Goal: Information Seeking & Learning: Learn about a topic

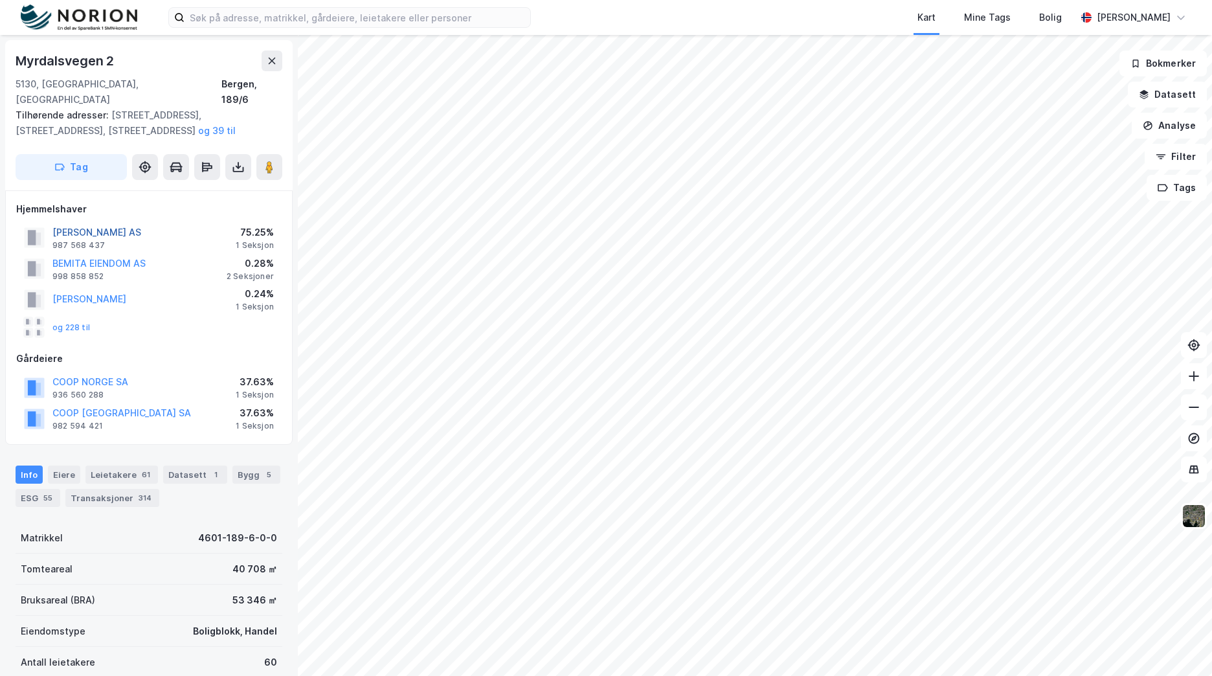
click at [0, 0] on button "ÅSANE HANDEL AS" at bounding box center [0, 0] width 0 height 0
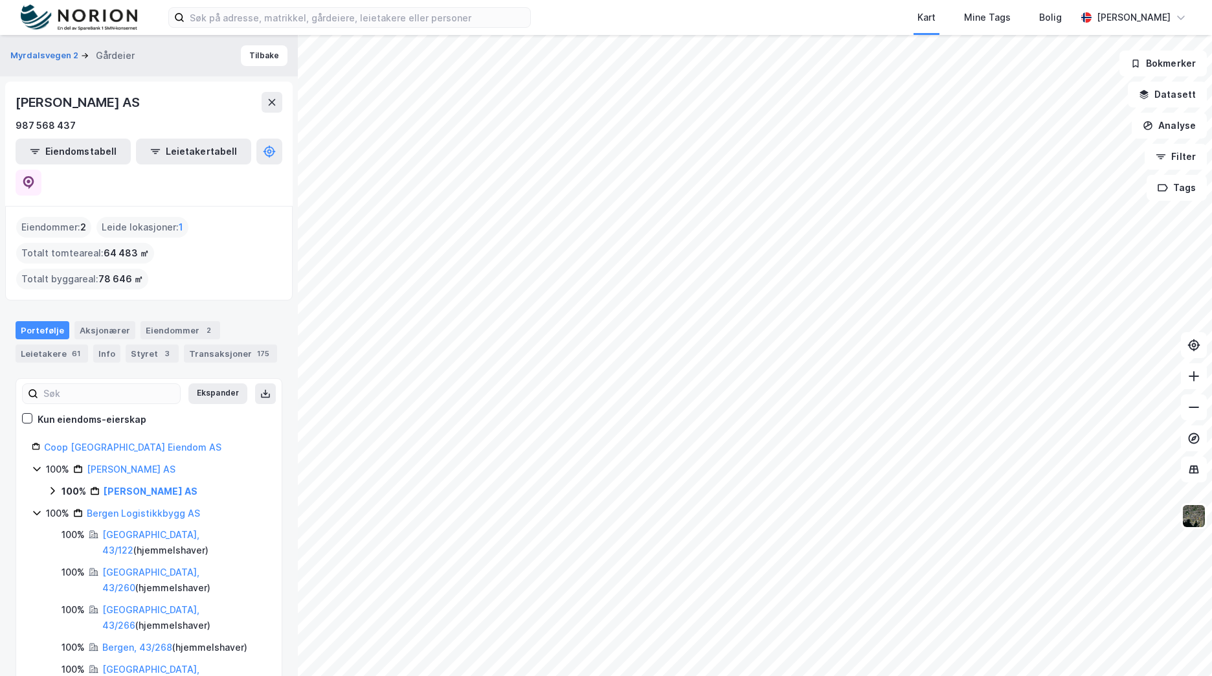
click at [54, 486] on icon at bounding box center [52, 491] width 10 height 10
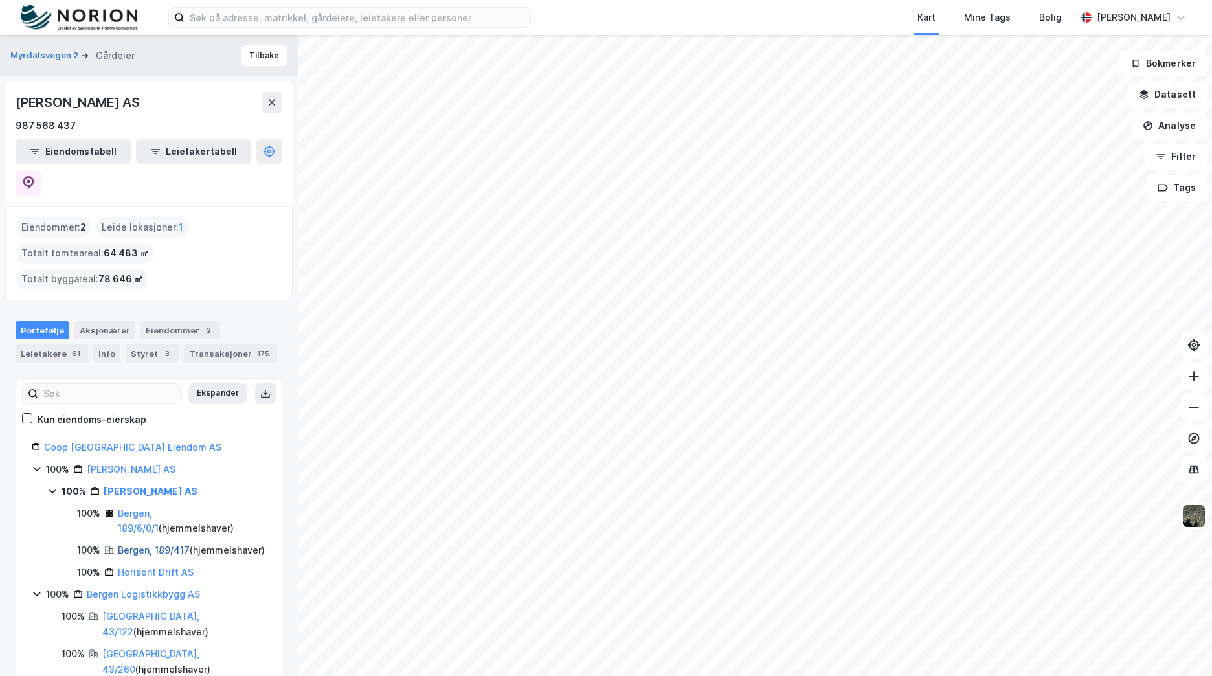
click at [141, 545] on link "Bergen, 189/417" at bounding box center [154, 550] width 72 height 11
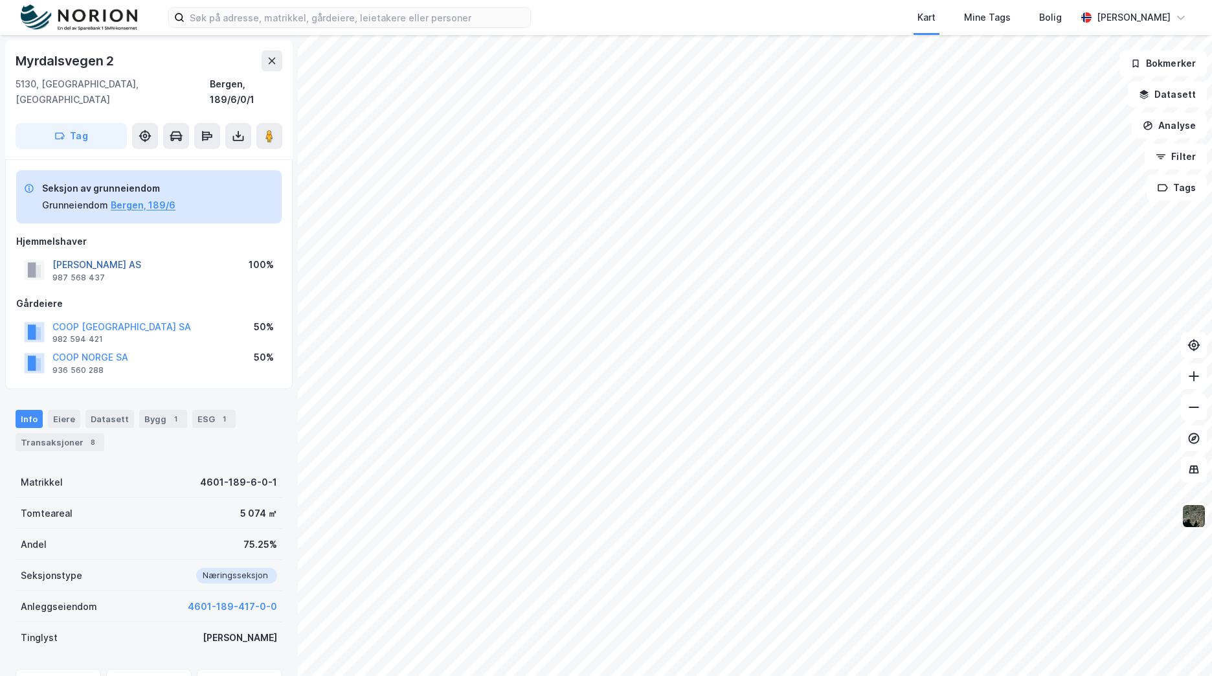
click at [0, 0] on button "ÅSANE HANDEL AS" at bounding box center [0, 0] width 0 height 0
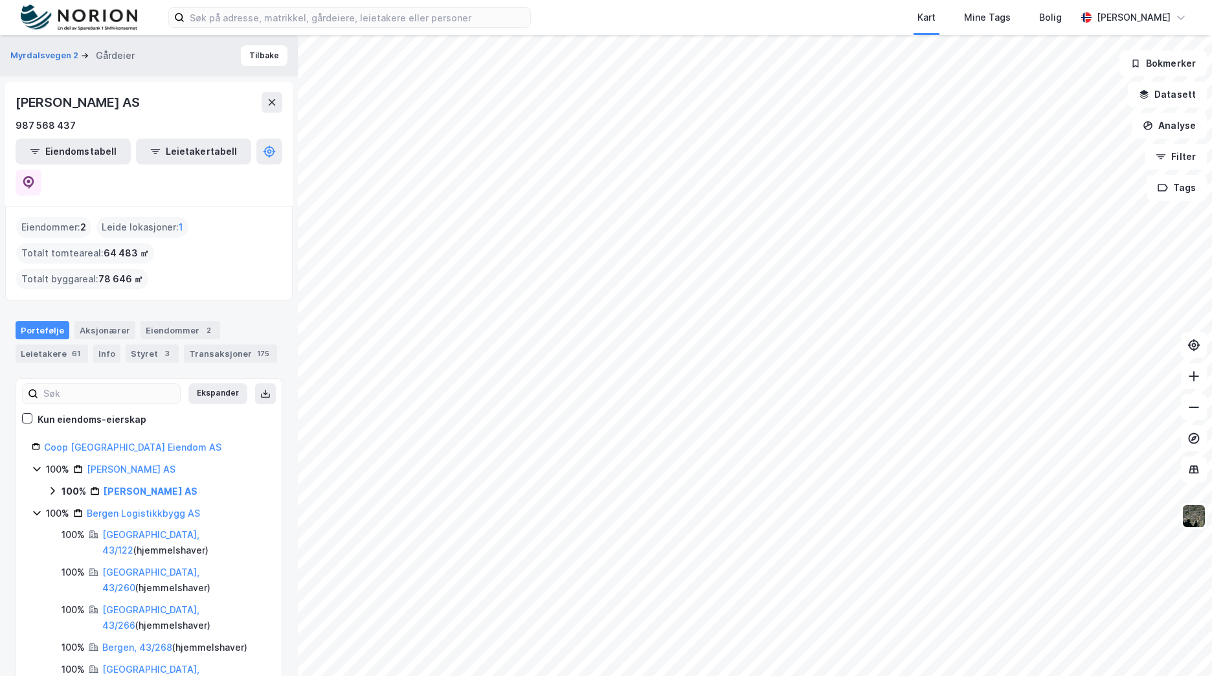
click at [50, 486] on icon at bounding box center [52, 491] width 10 height 10
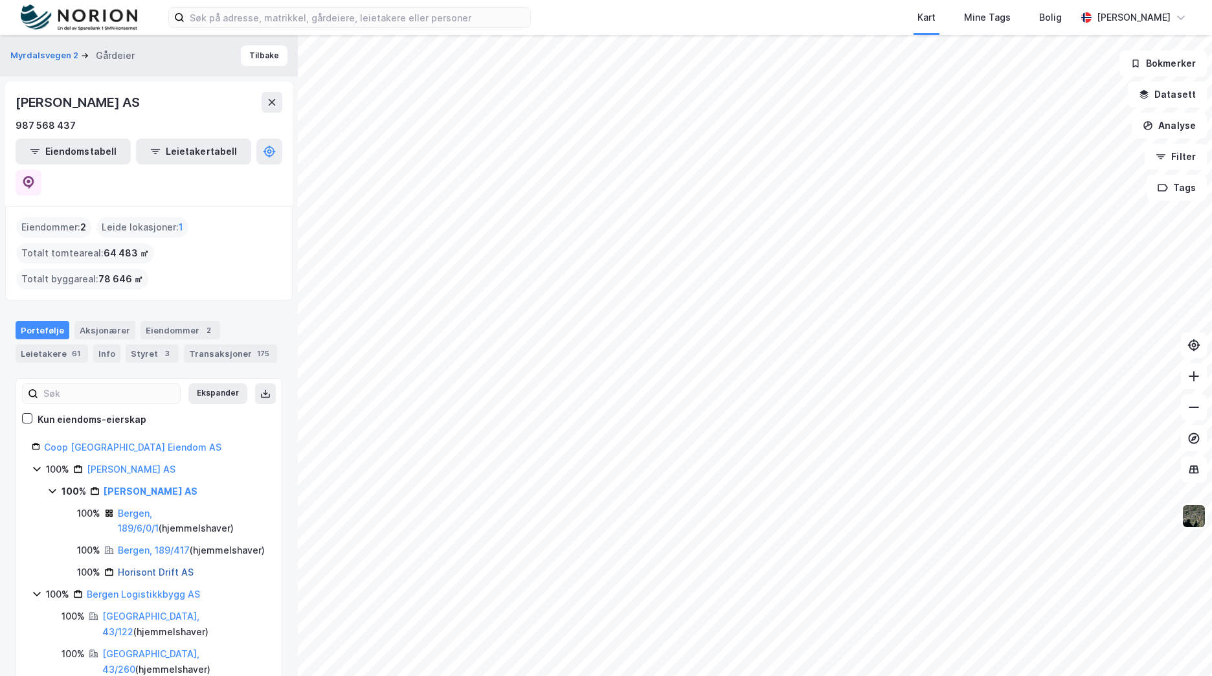
click at [160, 567] on link "Horisont Drift AS" at bounding box center [156, 572] width 76 height 11
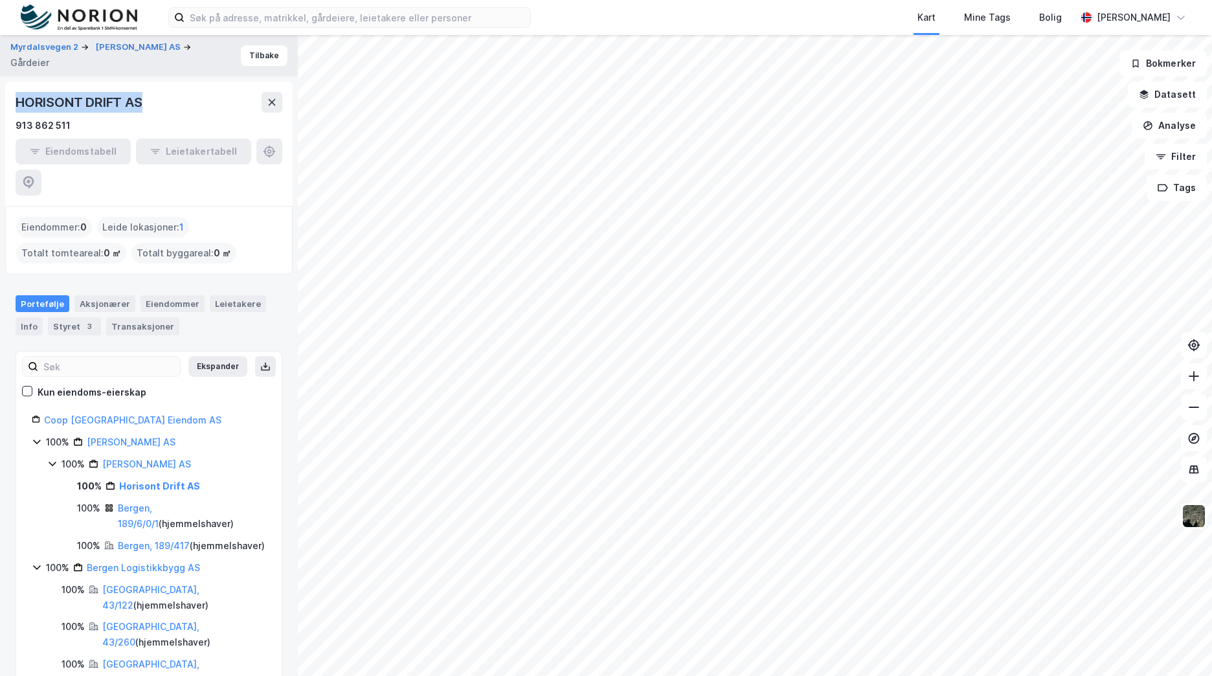
drag, startPoint x: 166, startPoint y: 98, endPoint x: 17, endPoint y: 95, distance: 149.0
click at [17, 95] on div "HORISONT DRIFT AS" at bounding box center [149, 102] width 267 height 21
copy div "HORISONT DRIFT AS"
click at [325, 19] on input at bounding box center [358, 17] width 346 height 19
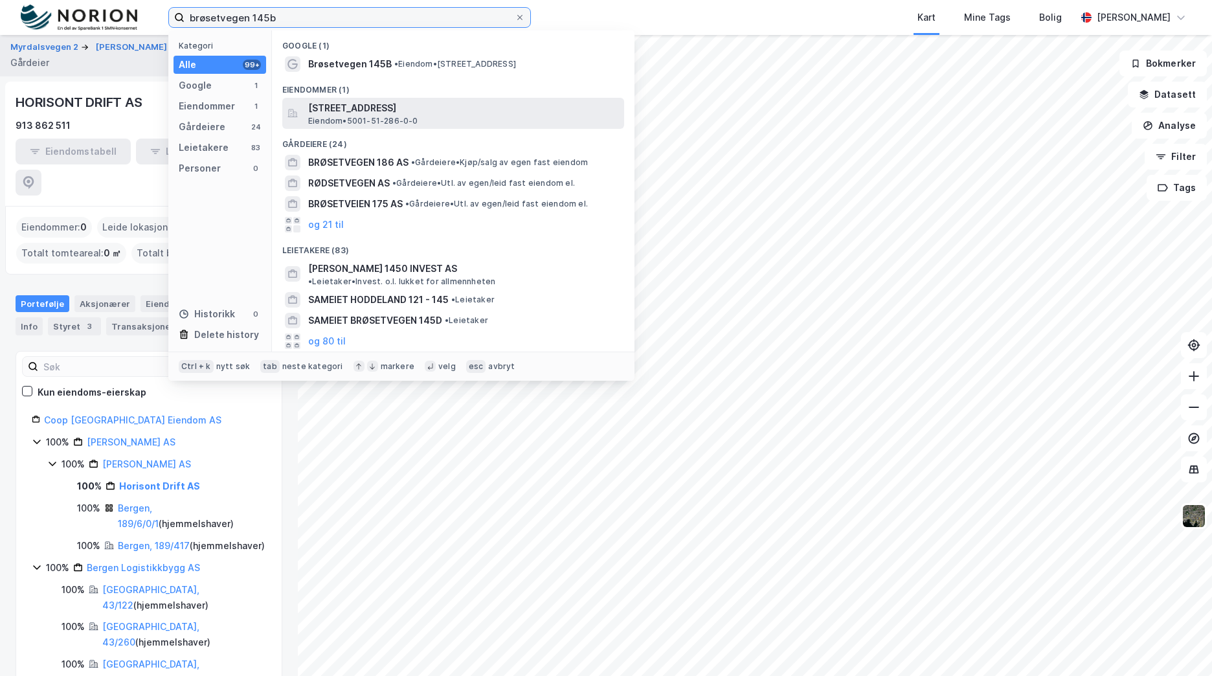
type input "brøsetvegen 145b"
click at [413, 104] on span "Brøsetvegen 145B, 7069, TRONDHEIM, TRONDHEIM" at bounding box center [463, 108] width 311 height 16
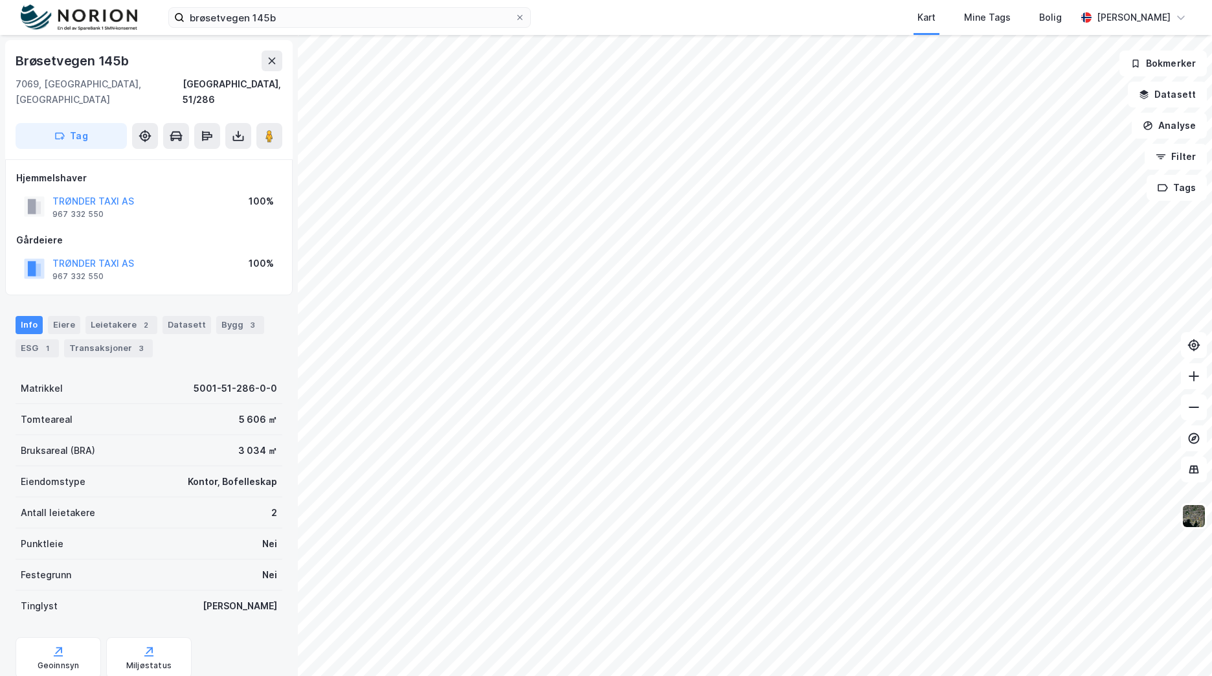
click at [94, 27] on img at bounding box center [79, 18] width 117 height 27
